Goal: Task Accomplishment & Management: Use online tool/utility

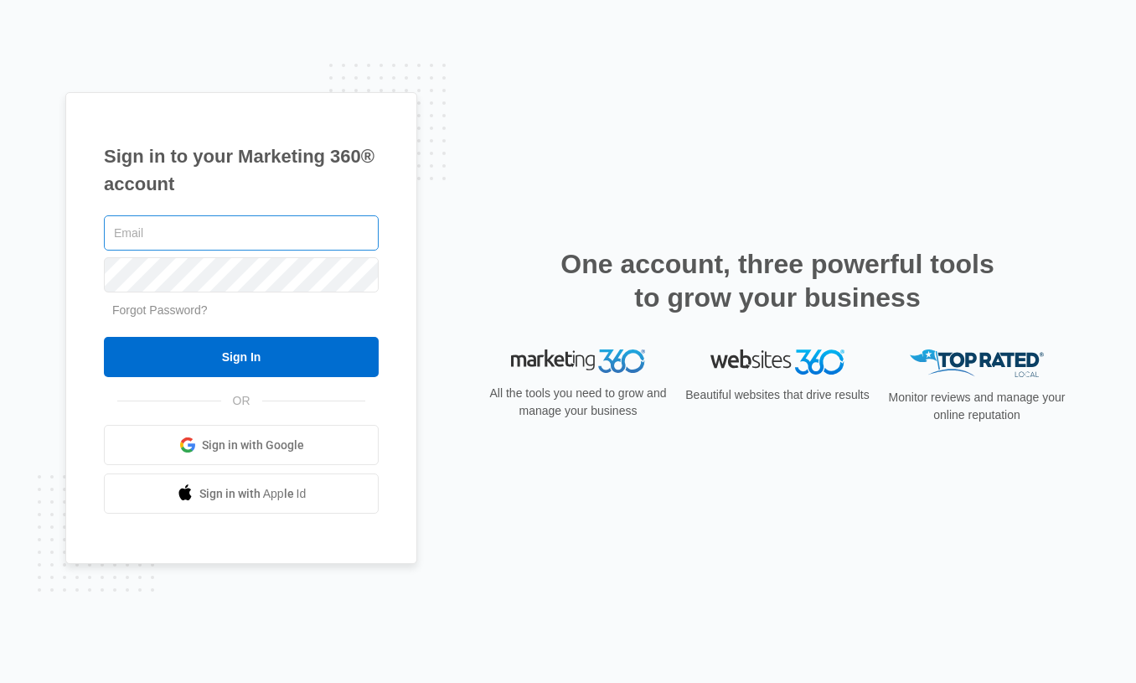
type input "[PERSON_NAME][EMAIL_ADDRESS][PERSON_NAME][DOMAIN_NAME]"
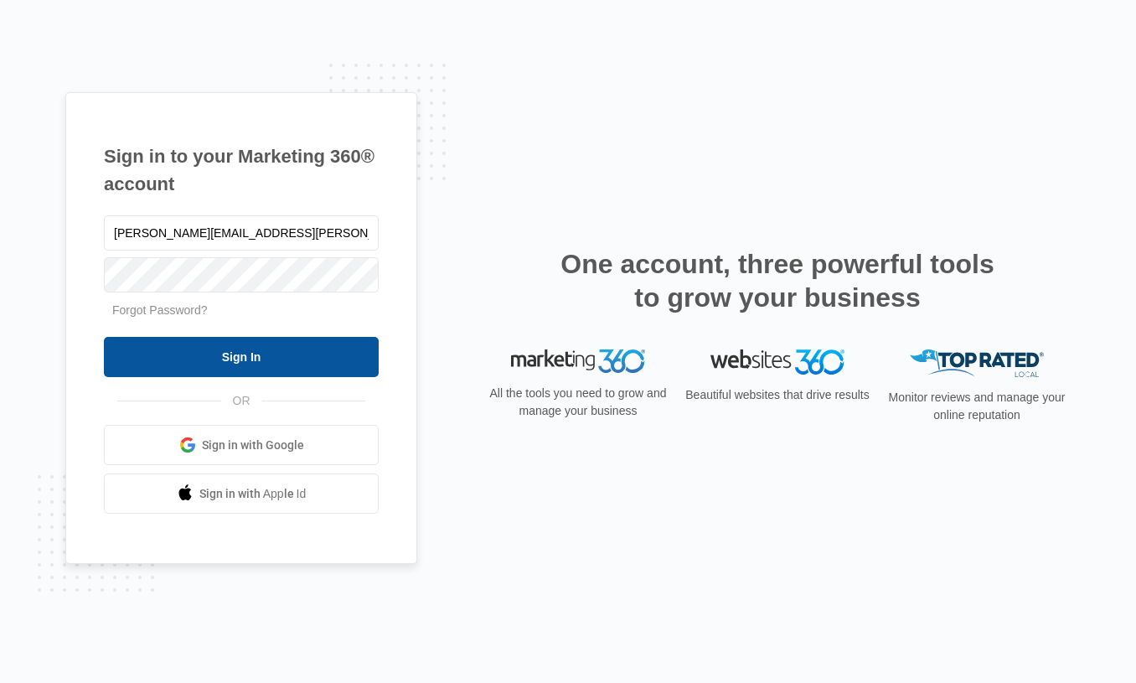
click at [219, 362] on input "Sign In" at bounding box center [241, 357] width 275 height 40
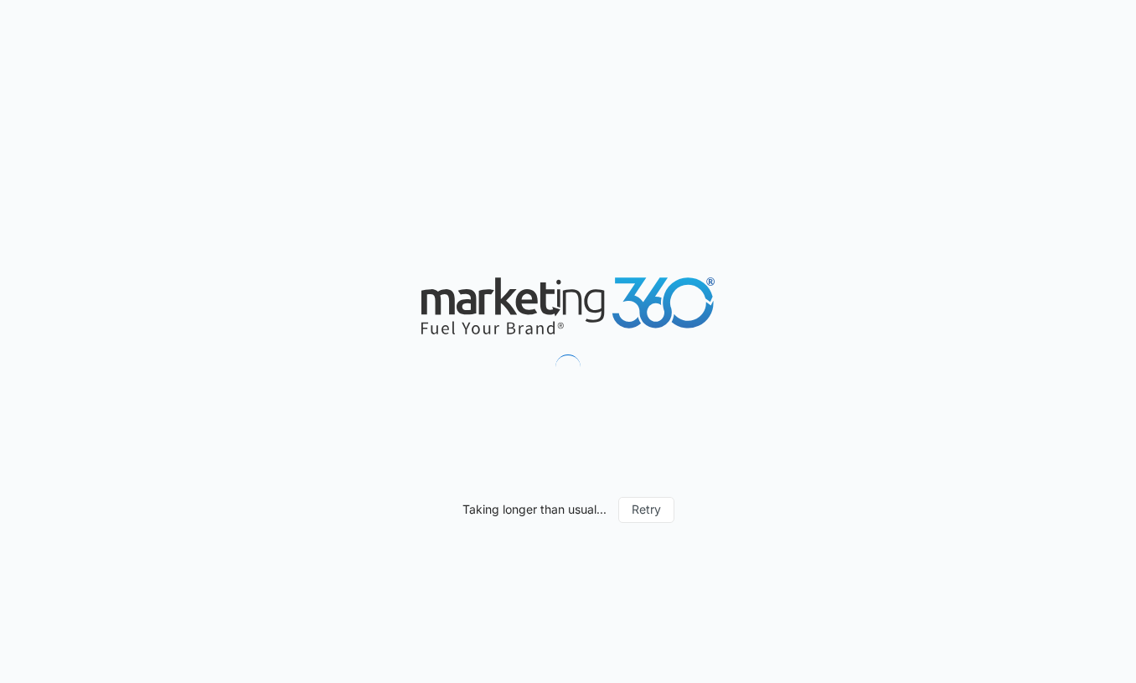
click at [625, 190] on div "Taking longer than usual... Retry" at bounding box center [568, 341] width 1136 height 683
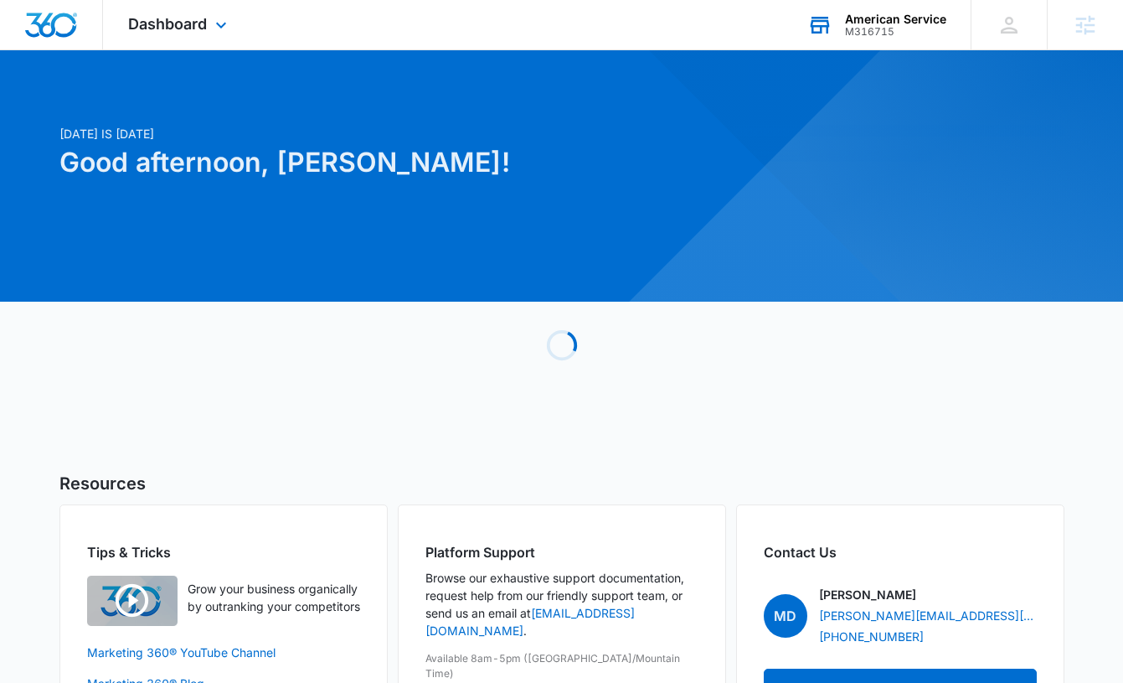
click at [883, 23] on div "American Service" at bounding box center [895, 19] width 101 height 13
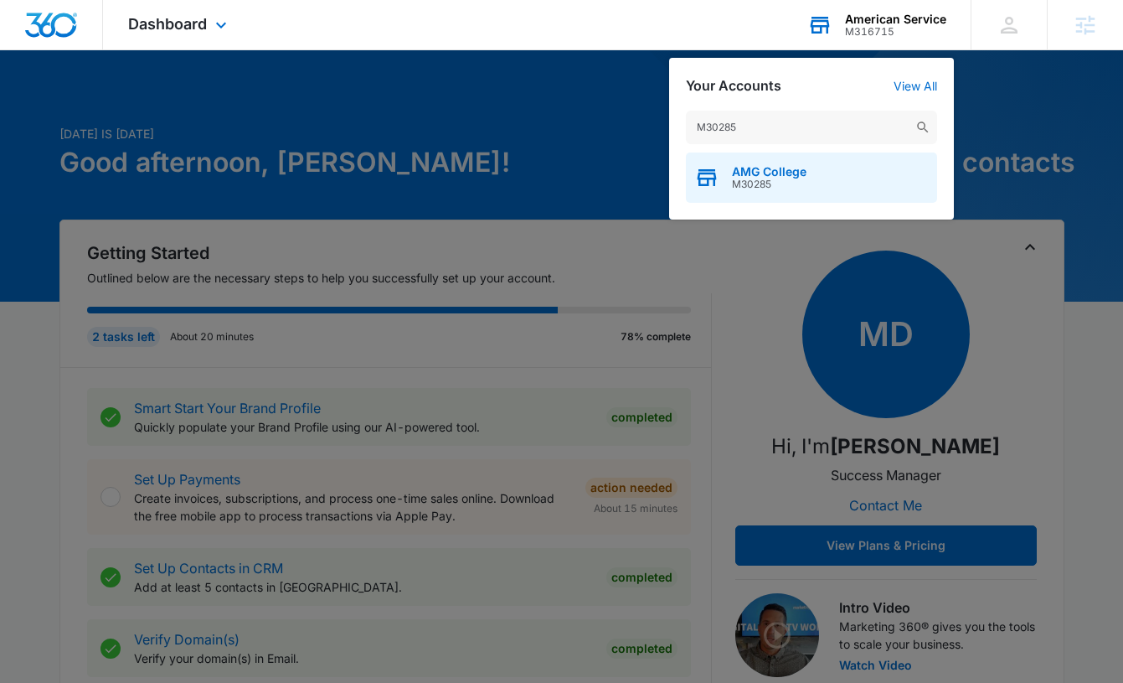
type input "M30285"
click at [764, 178] on span "M30285" at bounding box center [769, 184] width 75 height 12
click at [732, 169] on span "AMG College" at bounding box center [769, 171] width 75 height 13
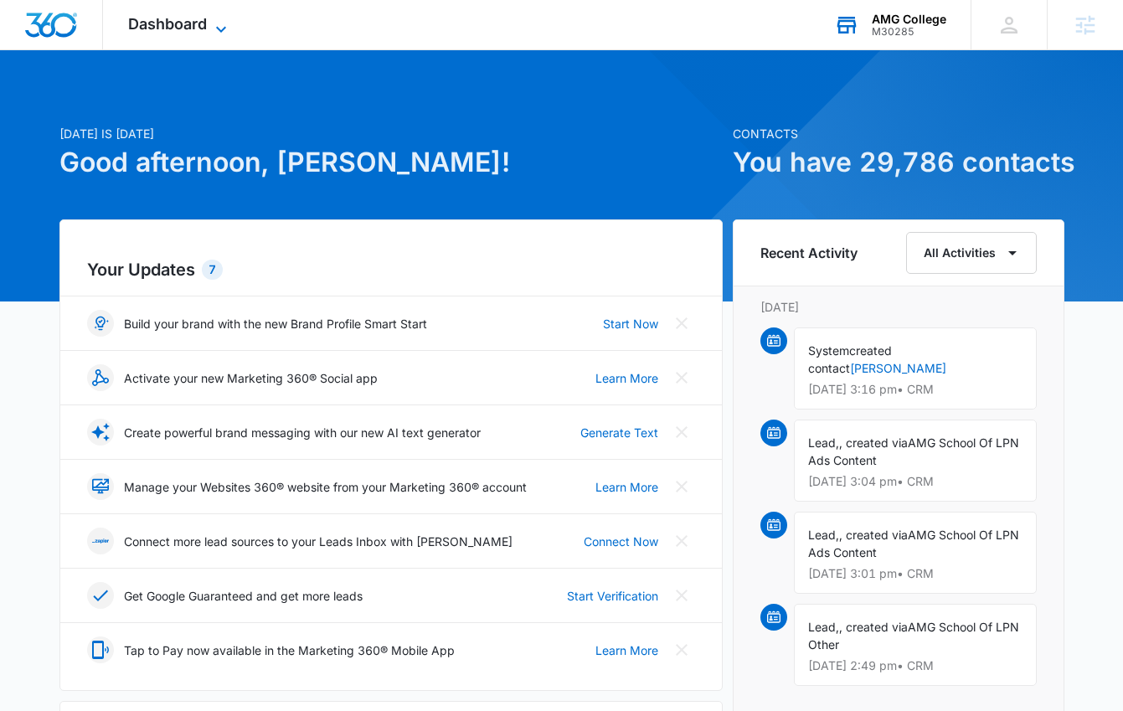
click at [187, 18] on span "Dashboard" at bounding box center [167, 24] width 79 height 18
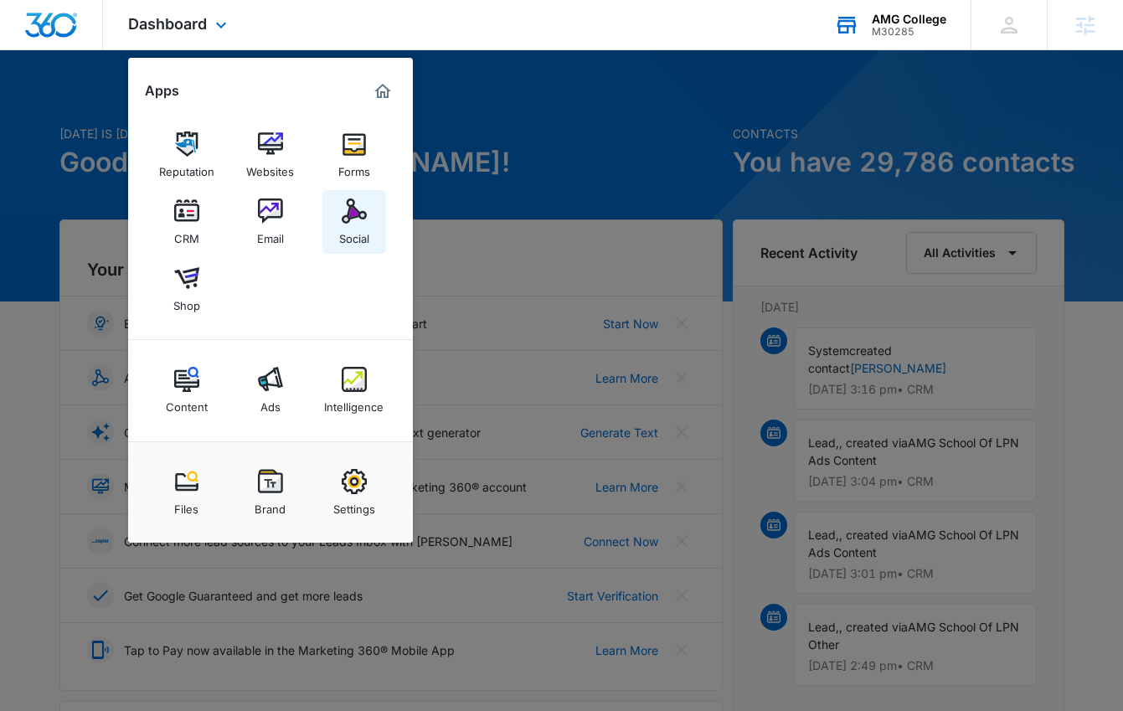
click at [349, 213] on img at bounding box center [354, 211] width 25 height 25
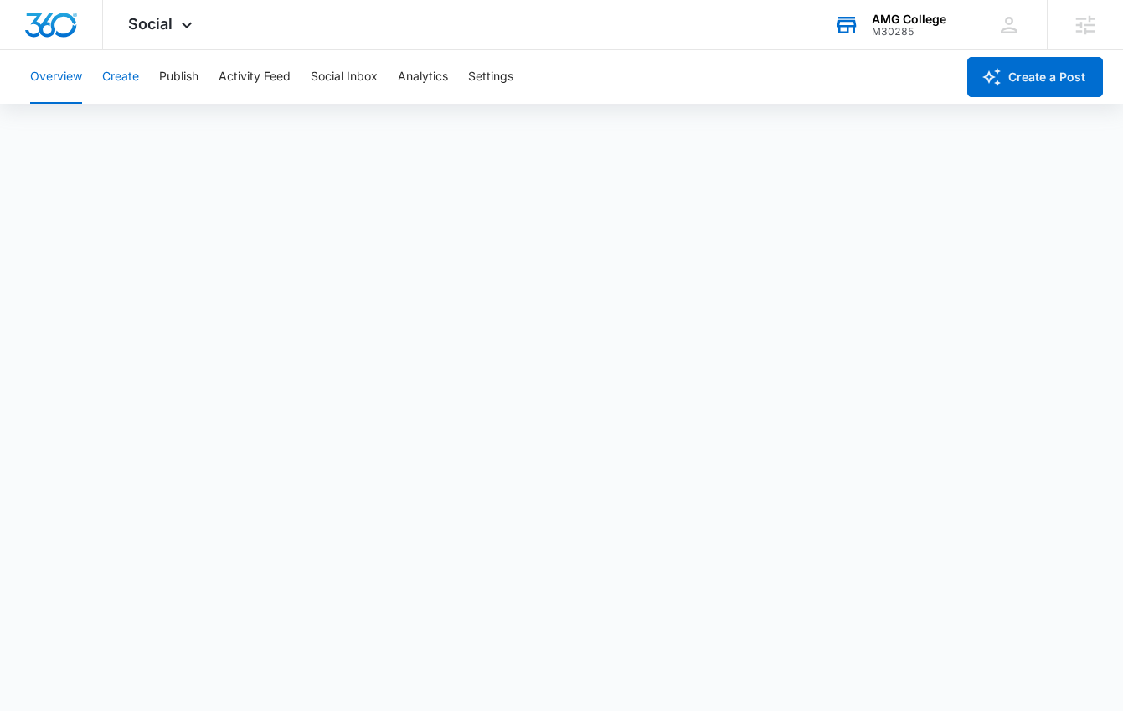
click at [126, 65] on button "Create" at bounding box center [120, 77] width 37 height 54
